Goal: Information Seeking & Learning: Learn about a topic

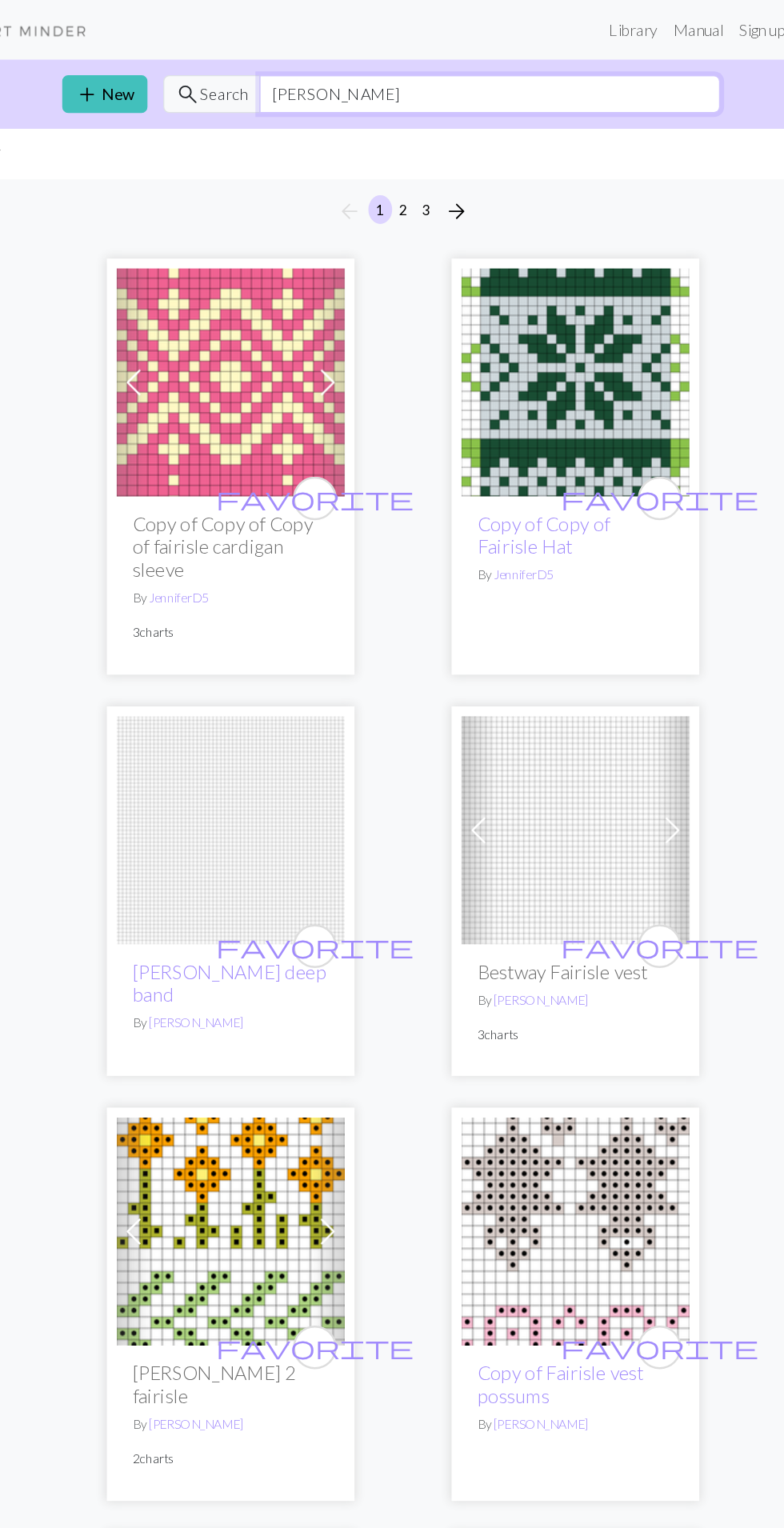
click at [480, 79] on input "[PERSON_NAME]" at bounding box center [462, 76] width 372 height 31
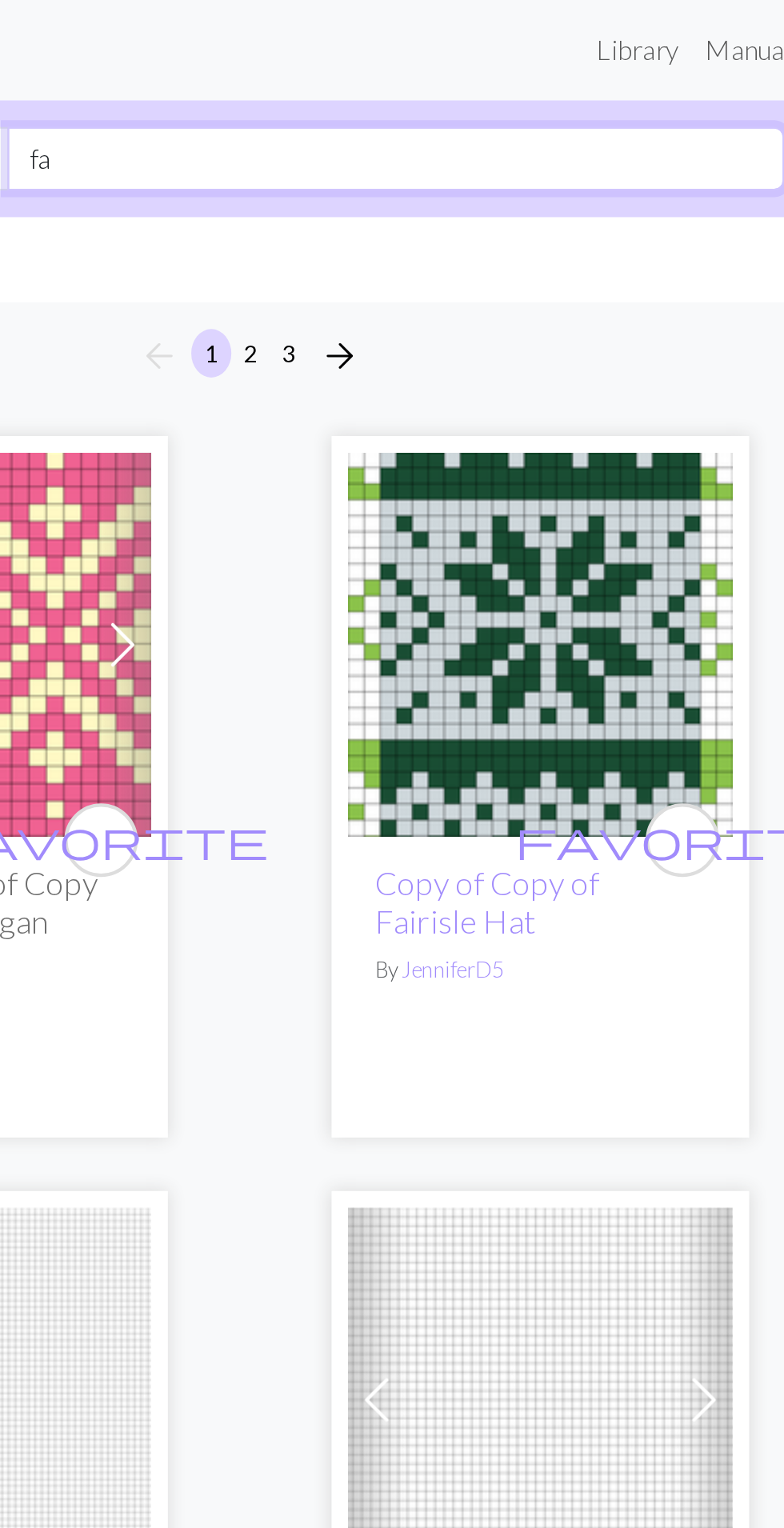
type input "f"
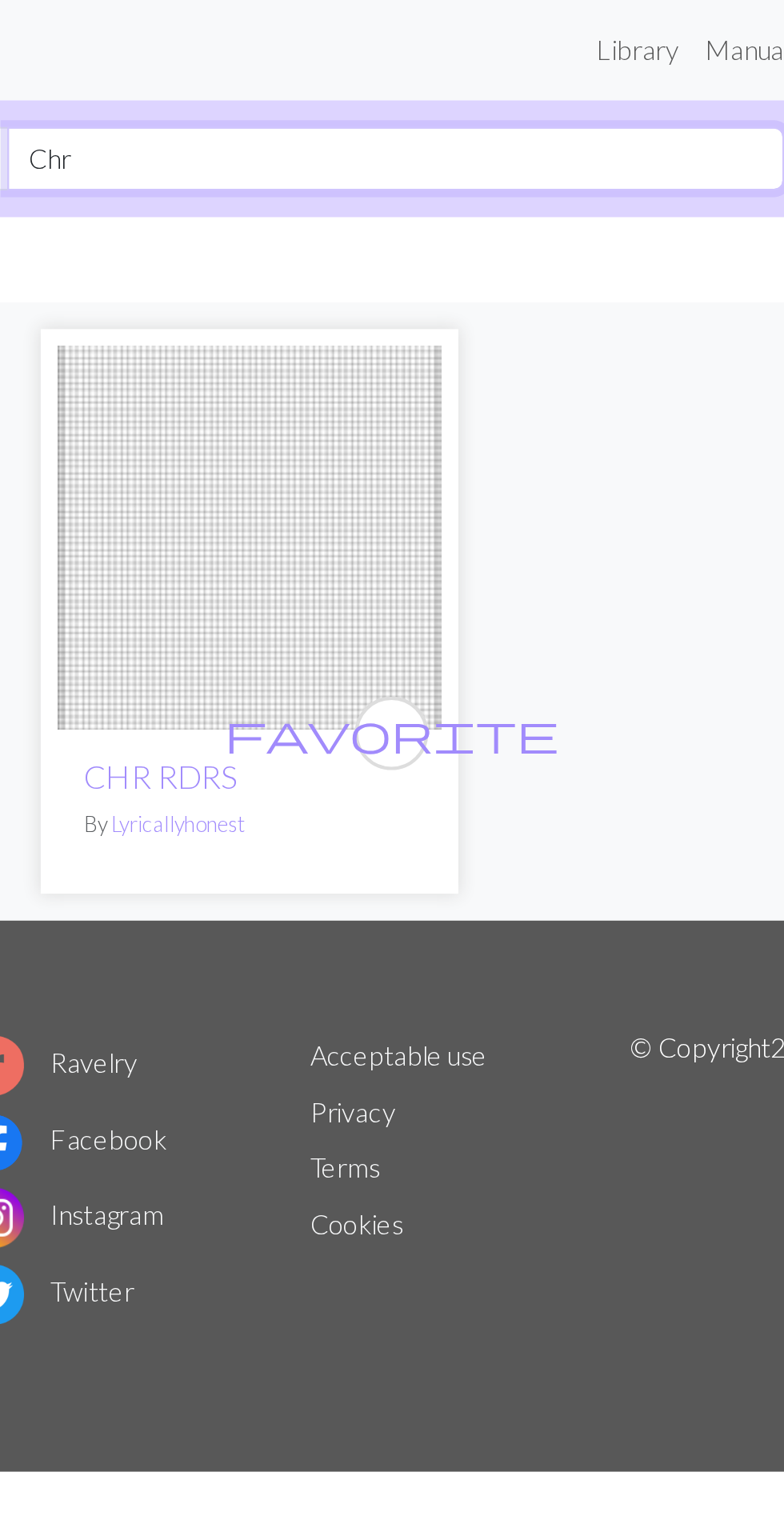
click at [560, 84] on input "Chr" at bounding box center [462, 76] width 372 height 31
click at [577, 80] on input "Christmas" at bounding box center [462, 76] width 372 height 31
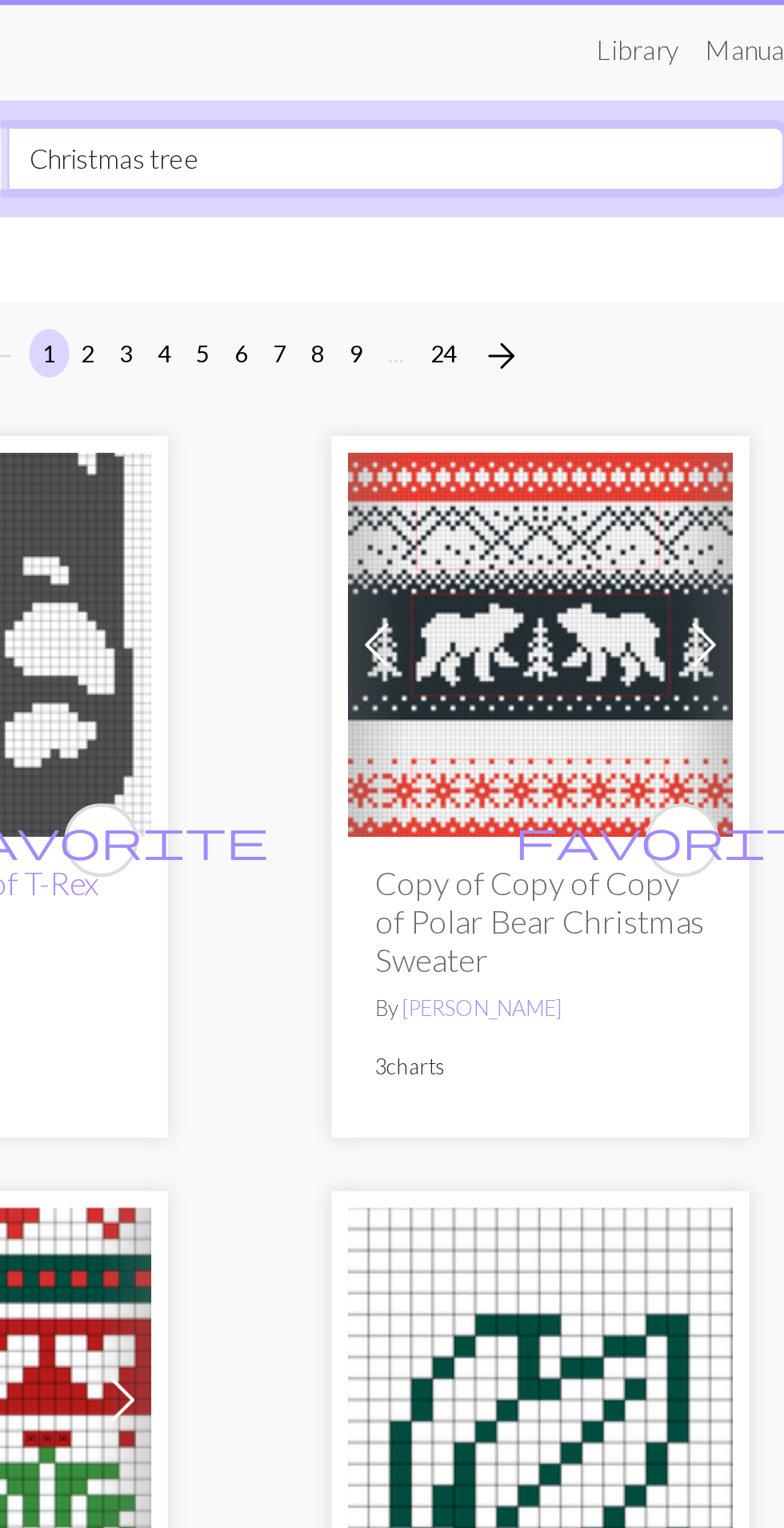
type input "Christmas tree"
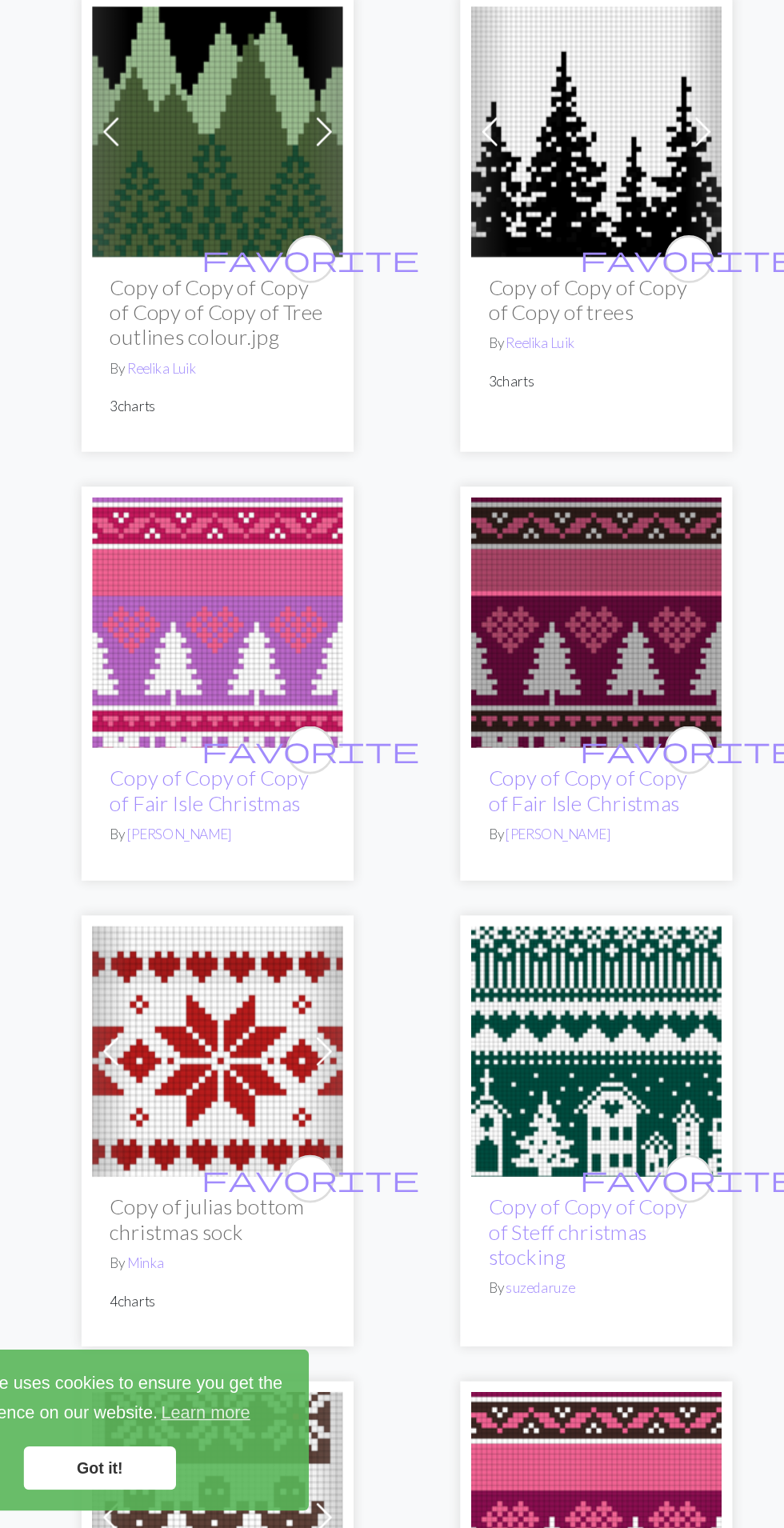
scroll to position [4254, 0]
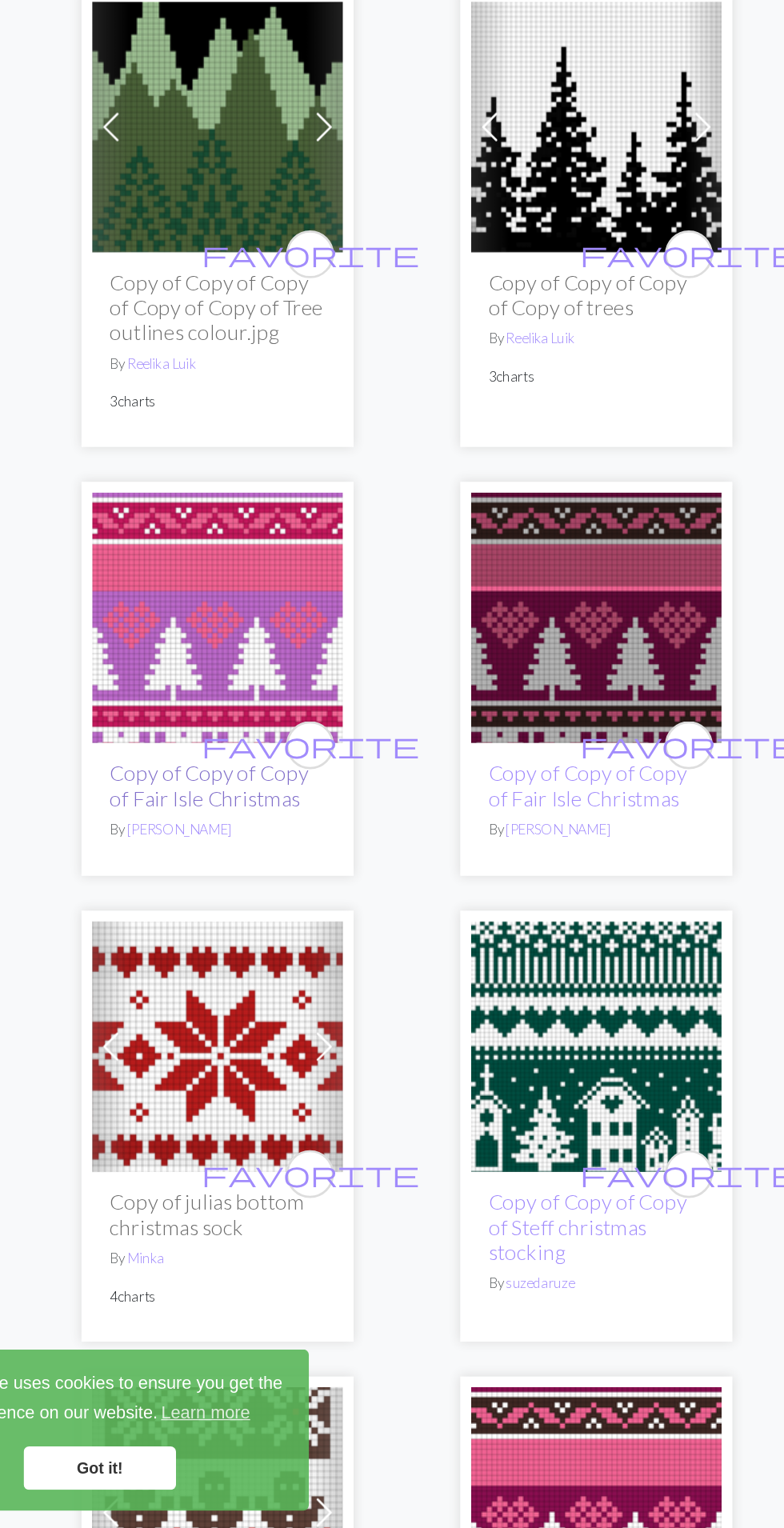
click at [217, 964] on link "Copy of Copy of Copy of Fair Isle Christmas" at bounding box center [246, 982] width 145 height 37
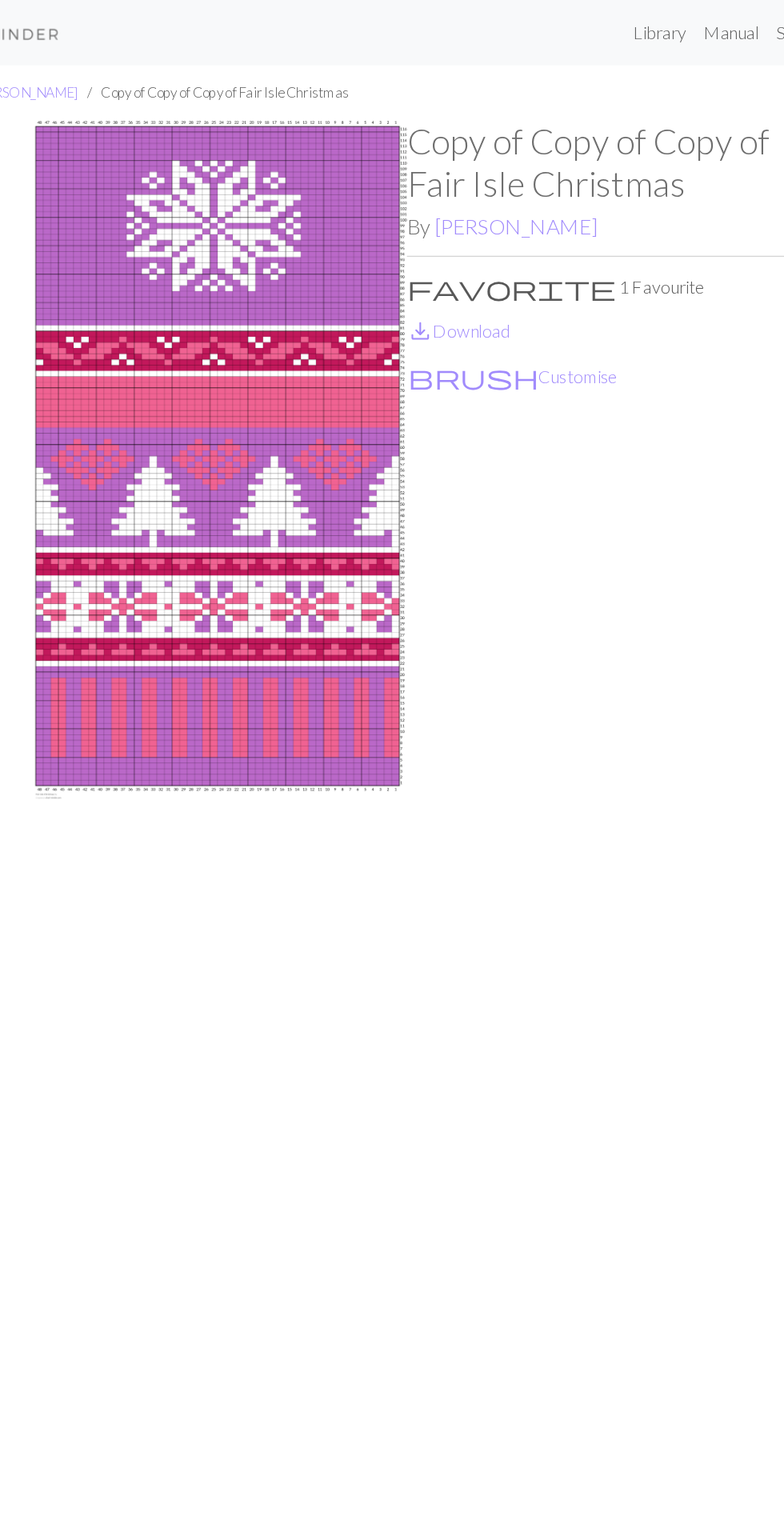
click at [286, 360] on img at bounding box center [252, 700] width 278 height 1223
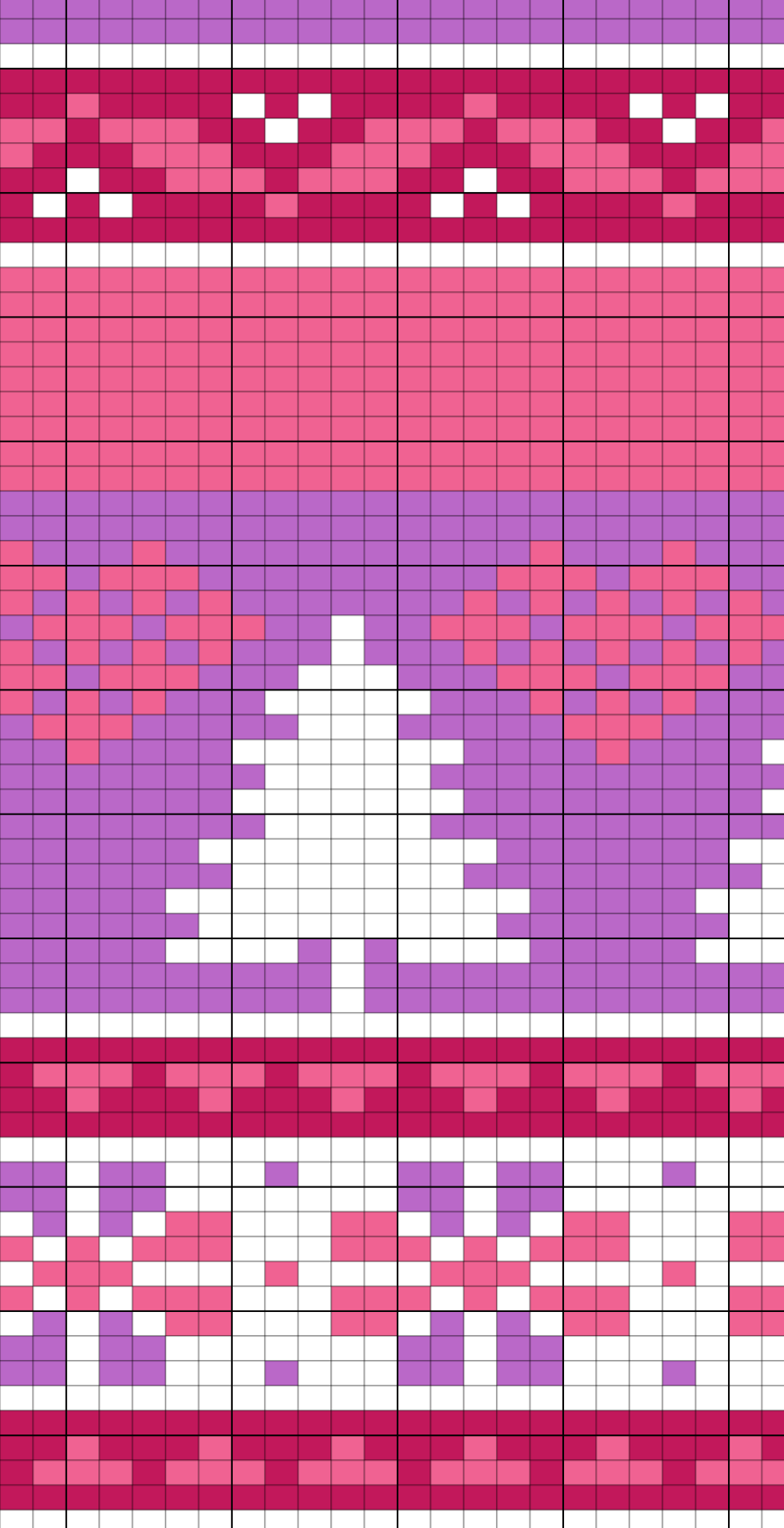
click at [294, 337] on img at bounding box center [252, 700] width 278 height 1223
click at [294, 341] on img at bounding box center [252, 700] width 278 height 1223
click at [294, 346] on img at bounding box center [252, 700] width 278 height 1223
click at [294, 349] on img at bounding box center [252, 700] width 278 height 1223
click at [294, 354] on img at bounding box center [252, 700] width 278 height 1223
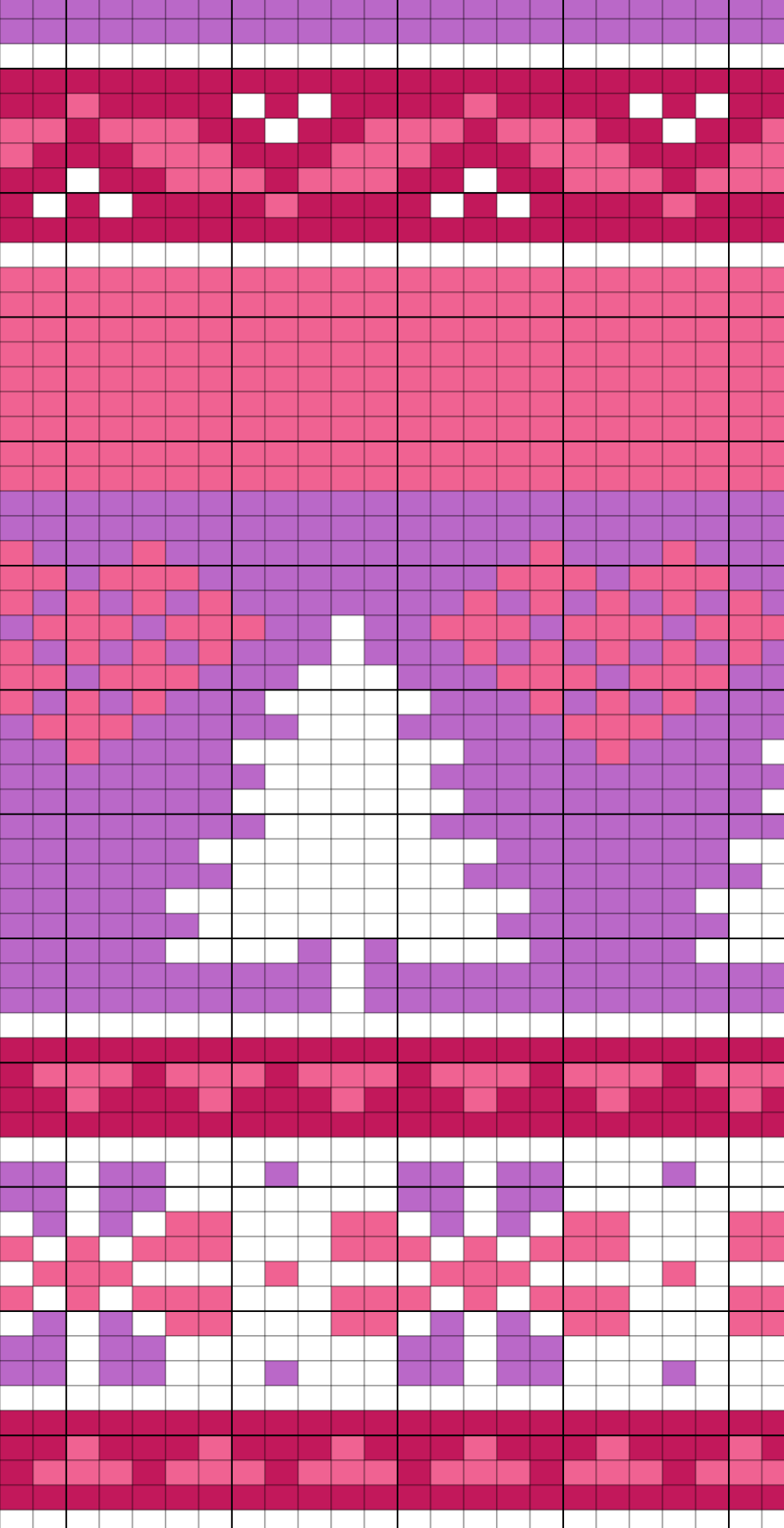
click at [294, 358] on img at bounding box center [252, 700] width 278 height 1223
click at [294, 363] on img at bounding box center [252, 700] width 278 height 1223
click at [293, 367] on img at bounding box center [252, 700] width 278 height 1223
click at [293, 371] on img at bounding box center [252, 700] width 278 height 1223
click at [294, 375] on img at bounding box center [252, 700] width 278 height 1223
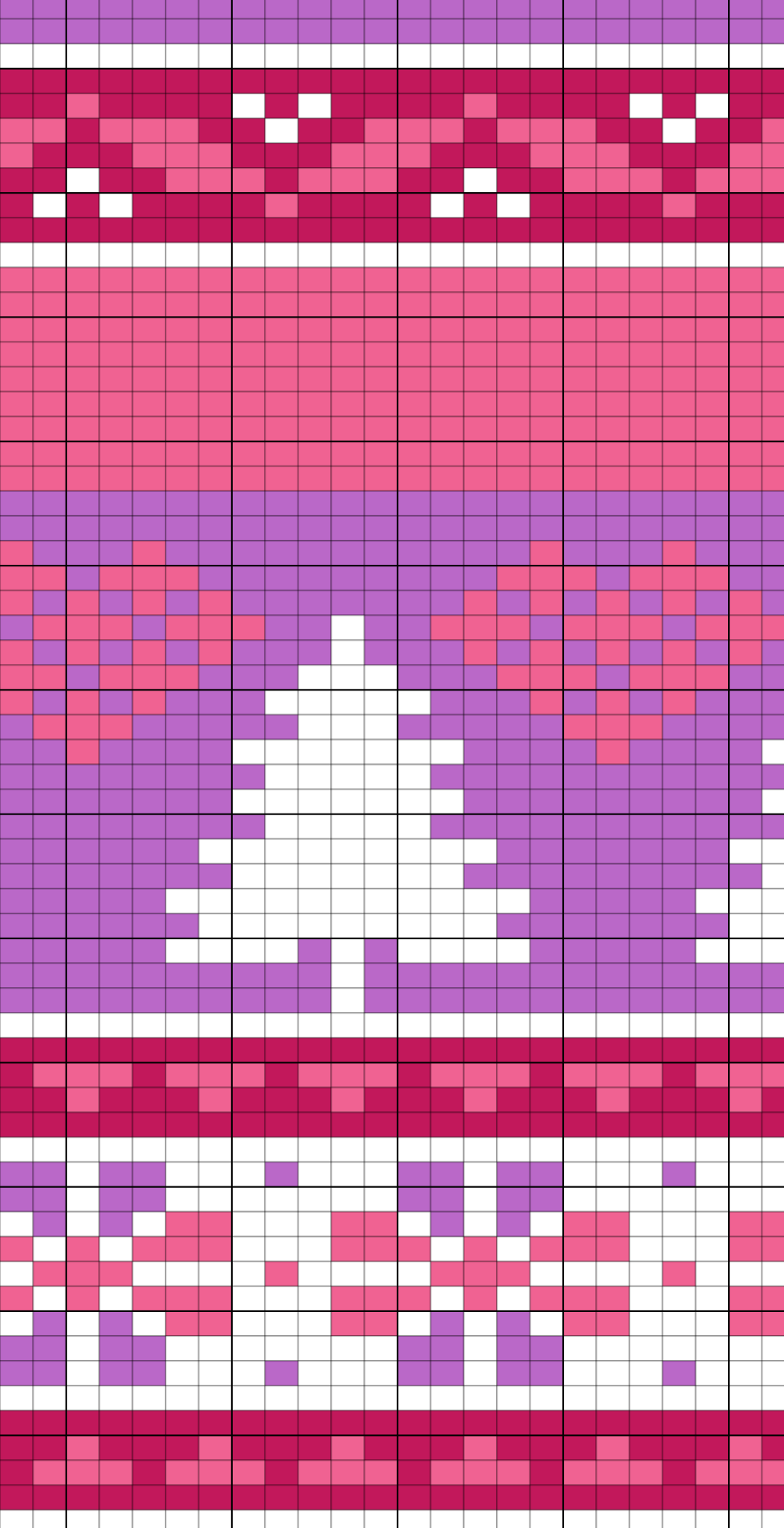
click at [295, 379] on img at bounding box center [252, 700] width 278 height 1223
click at [294, 384] on img at bounding box center [252, 700] width 278 height 1223
click at [294, 387] on img at bounding box center [252, 700] width 278 height 1223
click at [294, 393] on img at bounding box center [252, 700] width 278 height 1223
click at [294, 397] on img at bounding box center [252, 700] width 278 height 1223
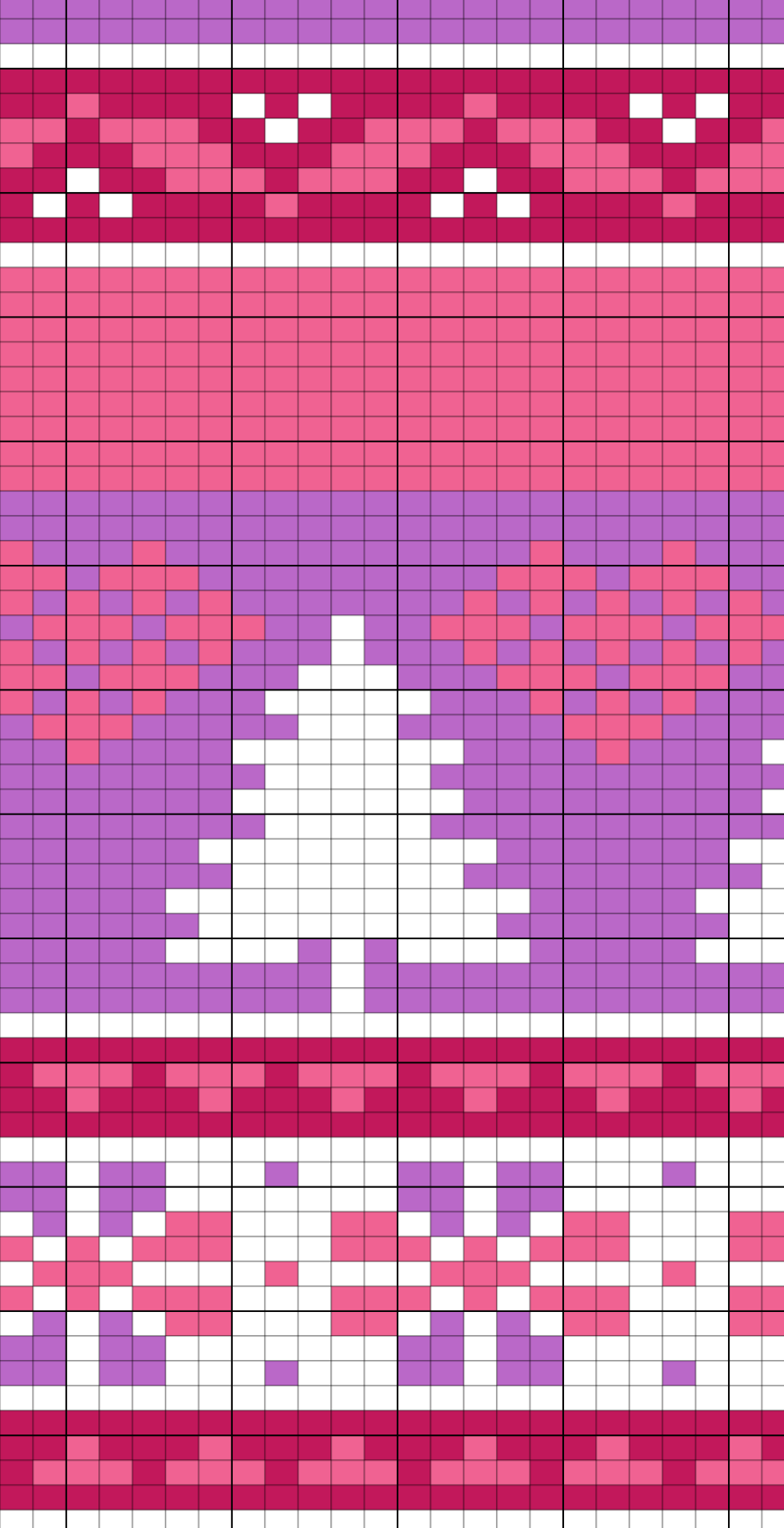
click at [294, 400] on img at bounding box center [252, 700] width 278 height 1223
click at [294, 406] on img at bounding box center [252, 700] width 278 height 1223
